Goal: Task Accomplishment & Management: Manage account settings

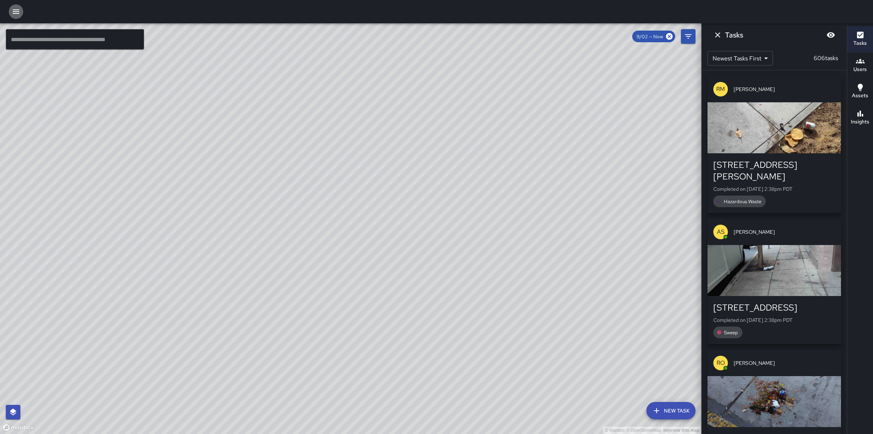
click at [15, 9] on icon "button" at bounding box center [16, 11] width 9 height 9
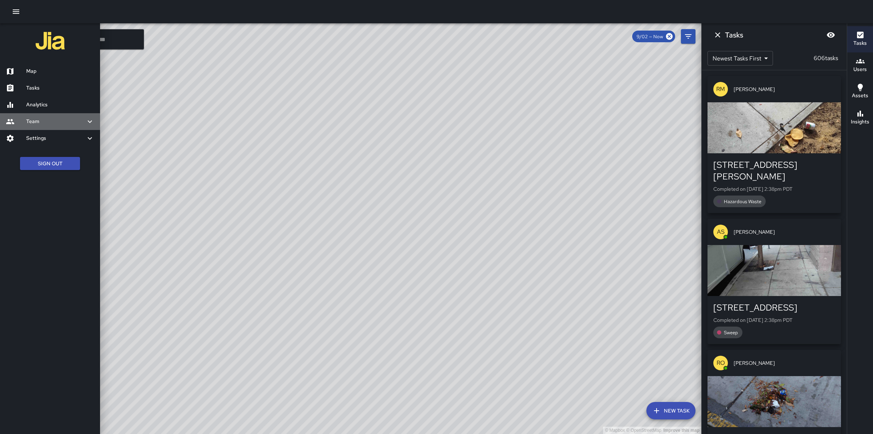
click at [60, 121] on h6 "Team" at bounding box center [55, 122] width 59 height 8
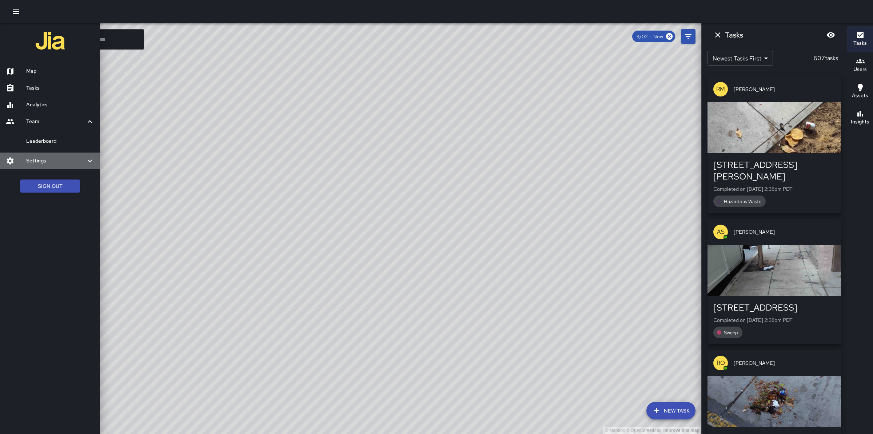
click at [64, 164] on div "Settings" at bounding box center [50, 160] width 100 height 17
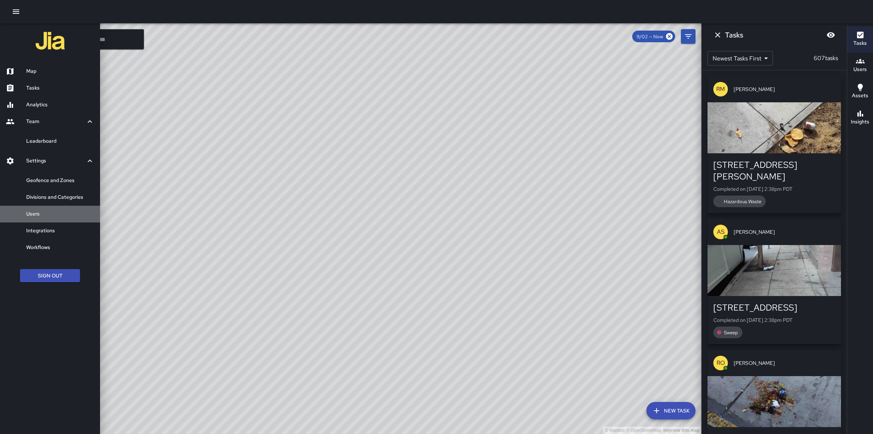
click at [53, 211] on h6 "Users" at bounding box center [60, 214] width 68 height 8
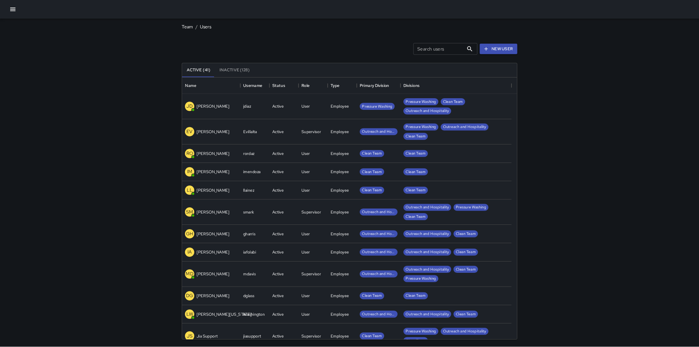
scroll to position [321, 411]
click at [536, 58] on input "Search users" at bounding box center [547, 61] width 63 height 15
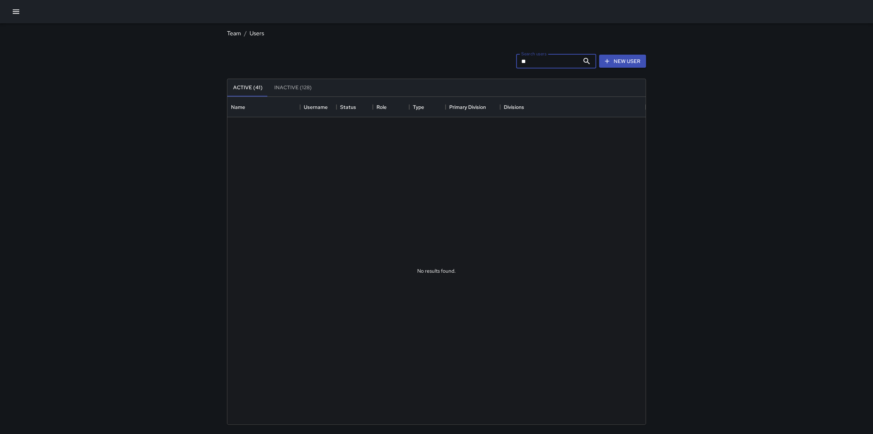
type input "*"
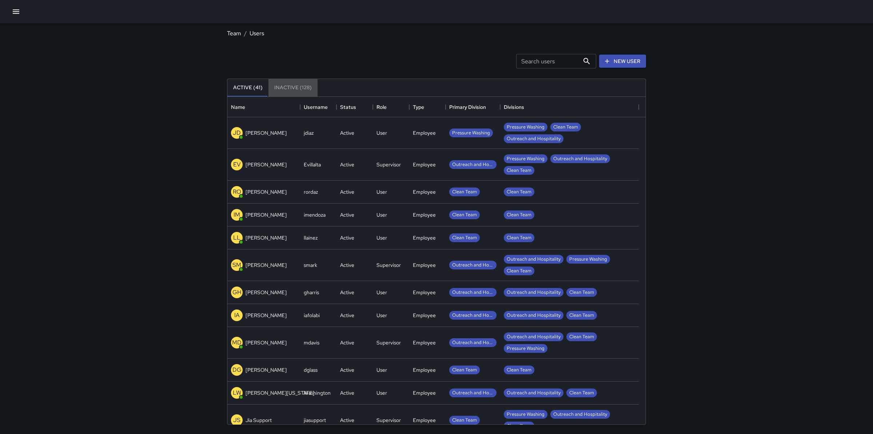
click at [294, 87] on button "Inactive (128)" at bounding box center [293, 87] width 49 height 17
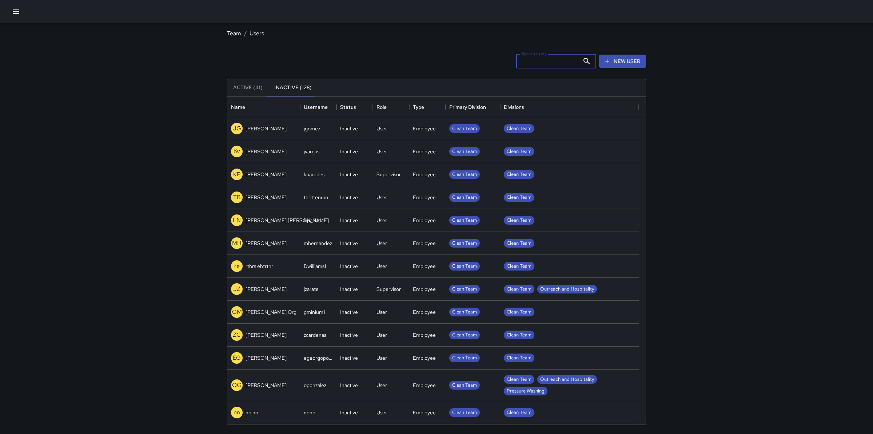
click at [550, 64] on input "Search users" at bounding box center [547, 61] width 63 height 15
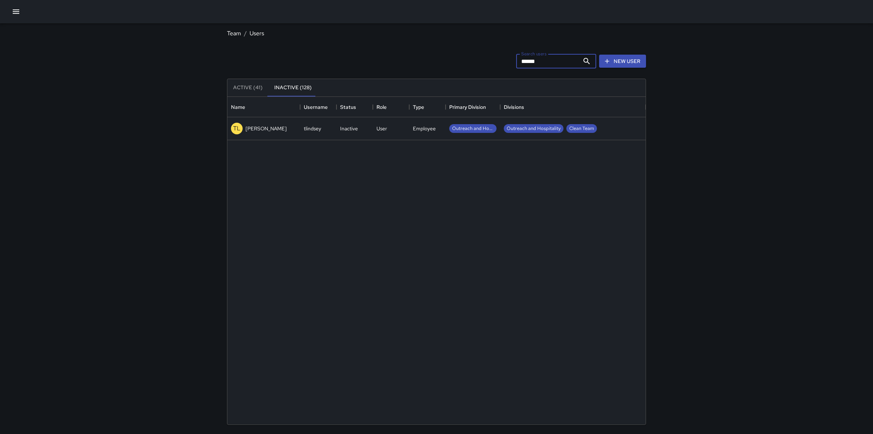
type input "******"
click at [268, 127] on p "[PERSON_NAME]" at bounding box center [266, 128] width 41 height 7
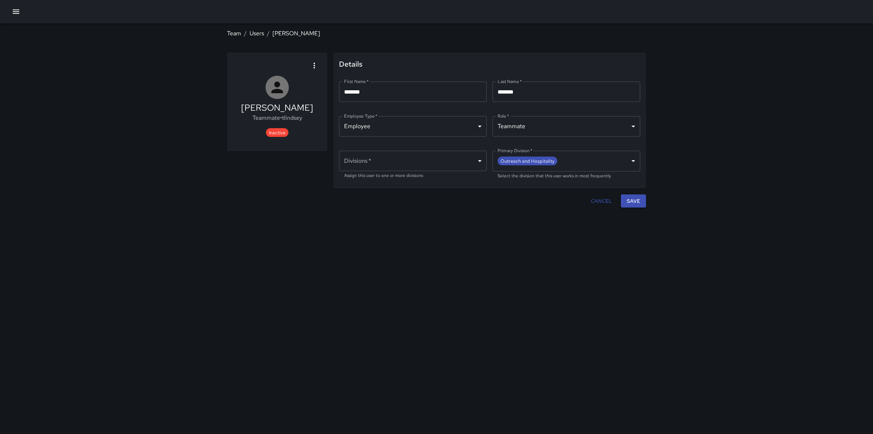
type input "**********"
click at [314, 62] on icon "button" at bounding box center [314, 65] width 9 height 9
click at [309, 84] on span "Activate user" at bounding box center [299, 85] width 35 height 9
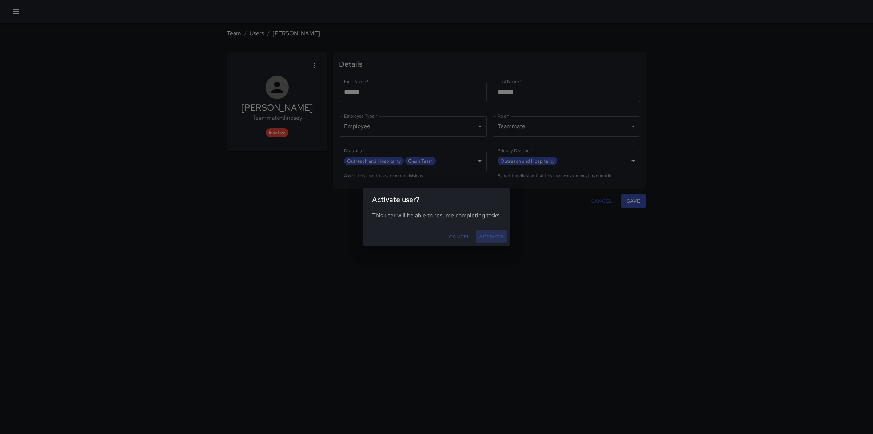
click at [492, 236] on button "Activate" at bounding box center [491, 236] width 31 height 13
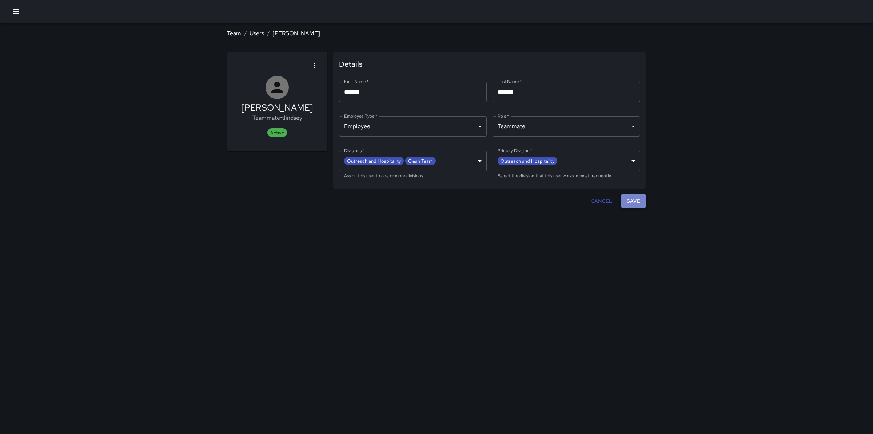
click at [634, 204] on button "Save" at bounding box center [633, 200] width 25 height 13
click at [637, 200] on button "Save" at bounding box center [633, 200] width 25 height 13
click at [16, 10] on icon "button" at bounding box center [16, 11] width 7 height 4
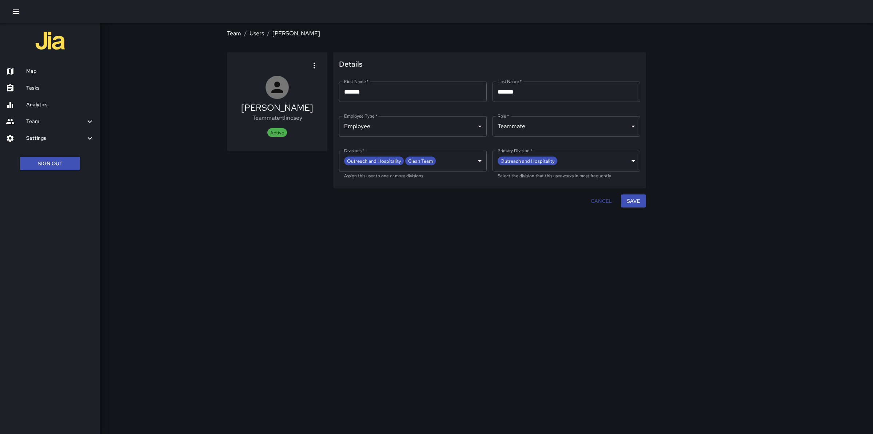
click at [38, 72] on h6 "Map" at bounding box center [60, 71] width 68 height 8
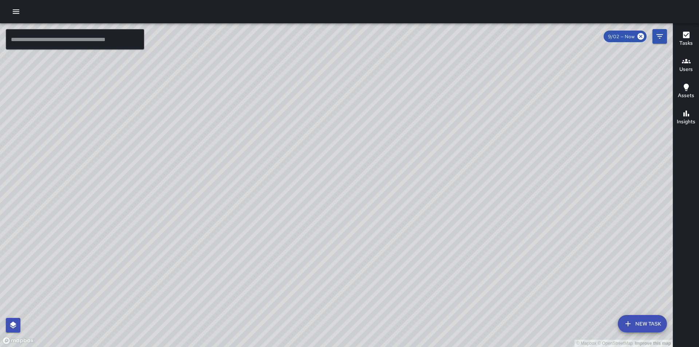
drag, startPoint x: 740, startPoint y: 0, endPoint x: 578, endPoint y: 223, distance: 275.2
click at [578, 223] on div "© Mapbox © OpenStreetMap Improve this map" at bounding box center [336, 185] width 673 height 324
click at [641, 38] on icon at bounding box center [640, 36] width 7 height 7
